Goal: Check status: Check status

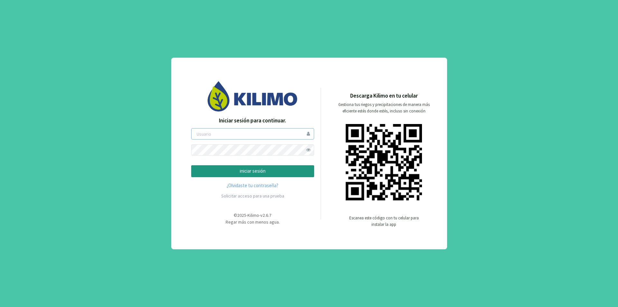
click at [215, 139] on input "email" at bounding box center [252, 133] width 123 height 11
type input "sanpatricio"
click at [306, 150] on span at bounding box center [308, 149] width 11 height 11
click at [191, 165] on button "iniciar sesión" at bounding box center [252, 171] width 123 height 12
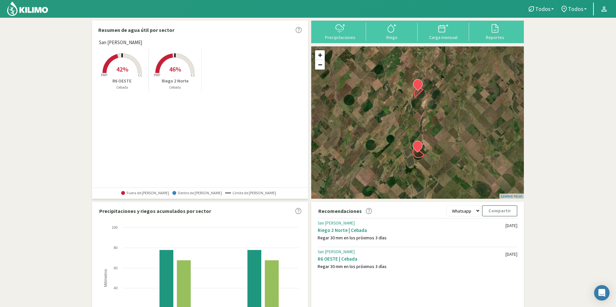
click at [126, 69] on span "42%" at bounding box center [122, 69] width 12 height 8
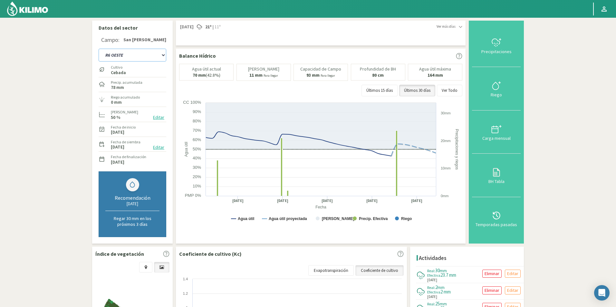
click at [141, 55] on select "R6 OESTE Riego 2 Norte" at bounding box center [133, 55] width 68 height 13
click at [99, 49] on select "R6 OESTE Riego 2 Norte" at bounding box center [133, 55] width 68 height 13
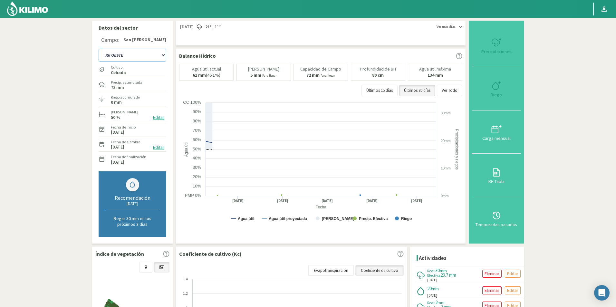
select select "3: Object"
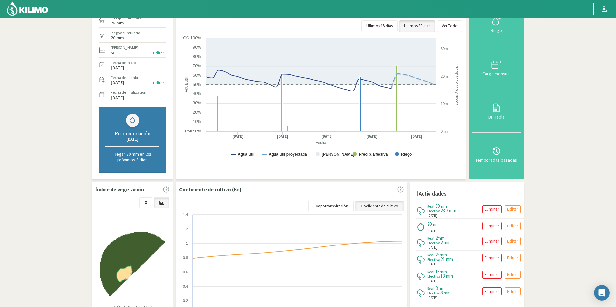
scroll to position [32, 0]
